Goal: Book appointment/travel/reservation

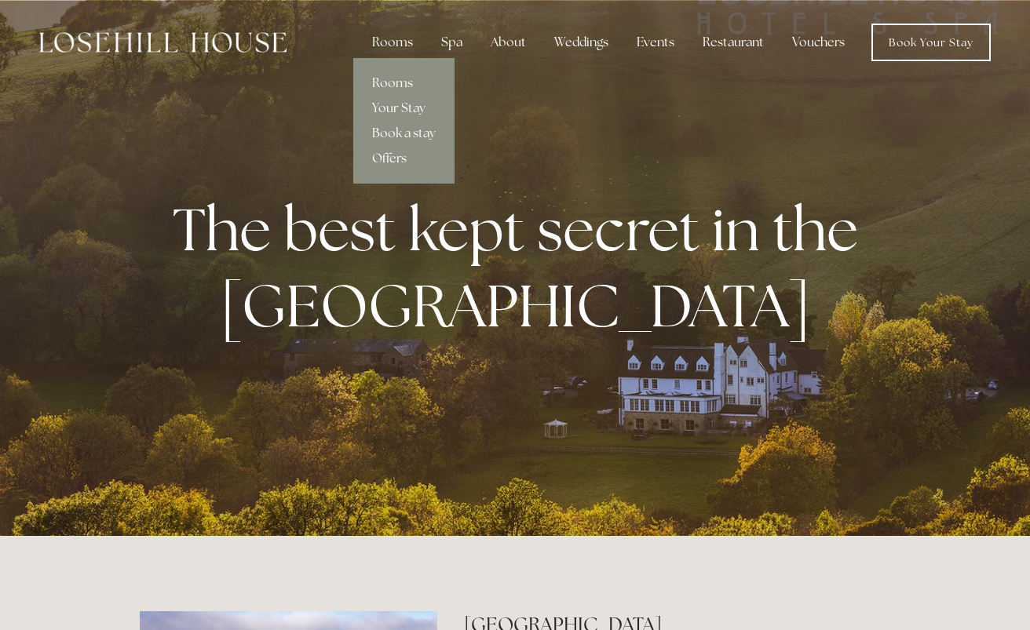
click at [409, 155] on link "Offers" at bounding box center [403, 158] width 101 height 25
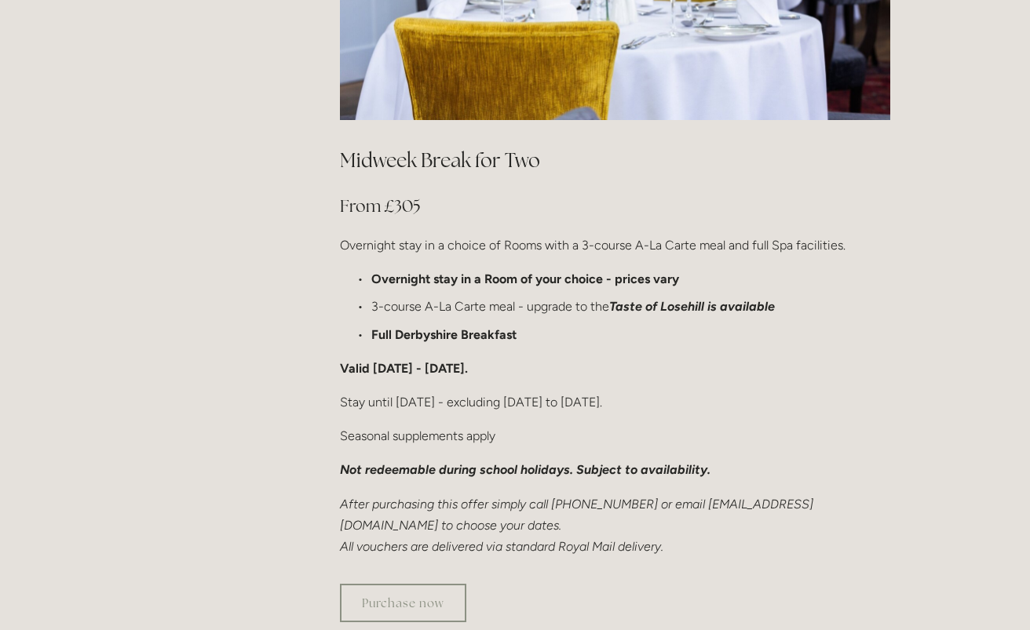
scroll to position [942, 0]
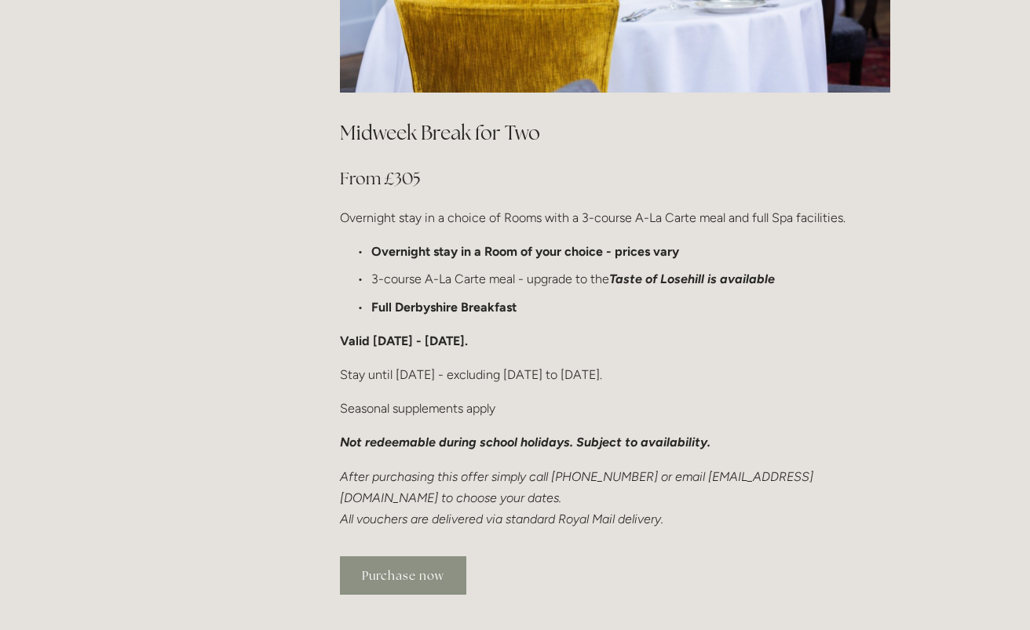
click at [440, 557] on link "Purchase now" at bounding box center [403, 576] width 126 height 38
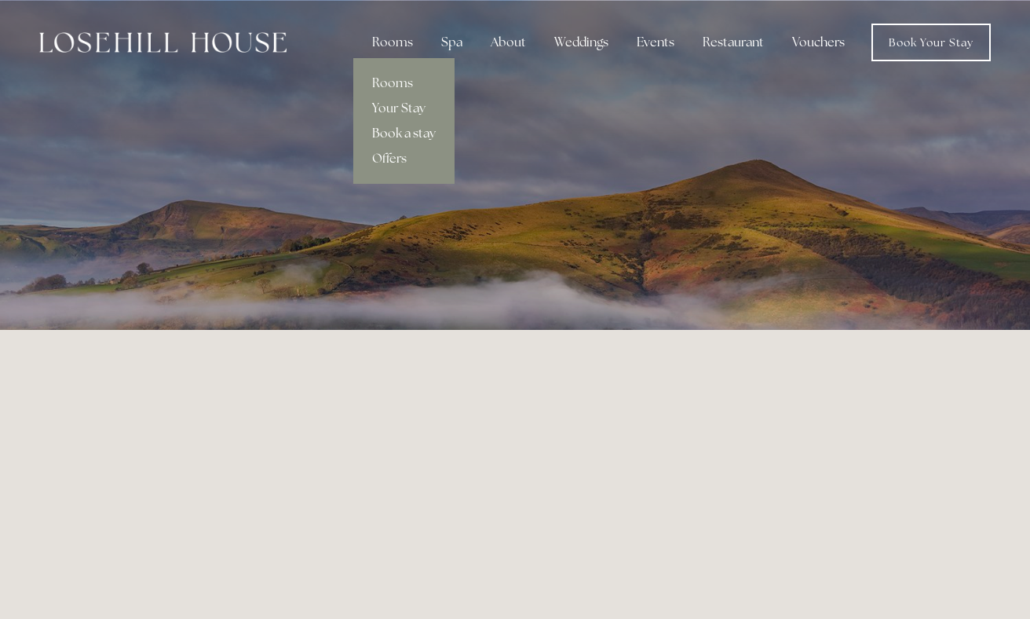
click at [411, 130] on link "Book a stay" at bounding box center [403, 133] width 101 height 25
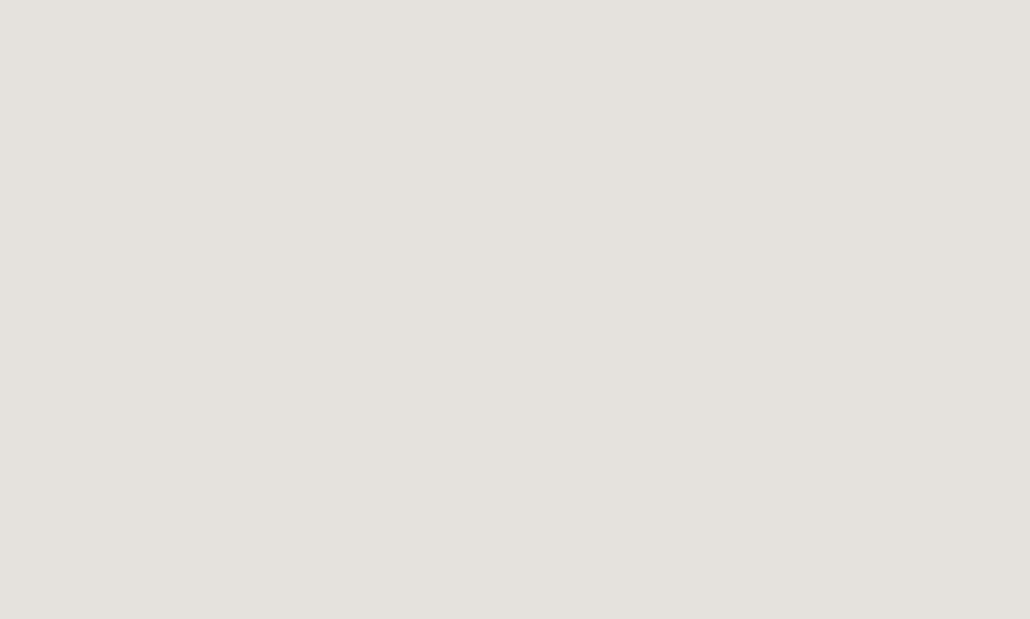
scroll to position [1185, 0]
